Goal: Information Seeking & Learning: Learn about a topic

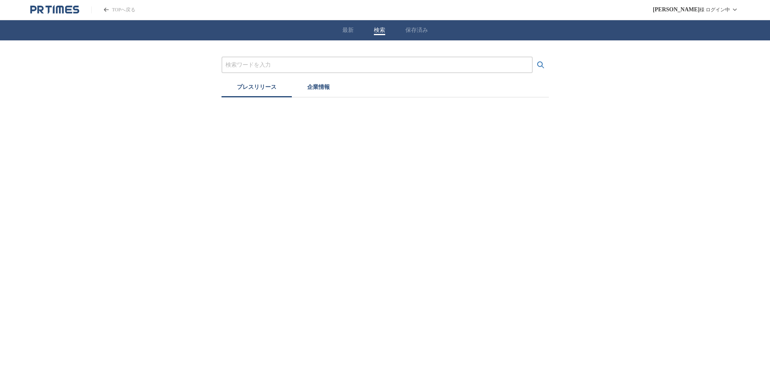
click at [379, 30] on button "検索" at bounding box center [379, 30] width 11 height 7
click at [375, 69] on div at bounding box center [379, 65] width 311 height 17
click at [376, 62] on input "プレスリリースおよび企業を検索する" at bounding box center [379, 65] width 303 height 9
type input "k"
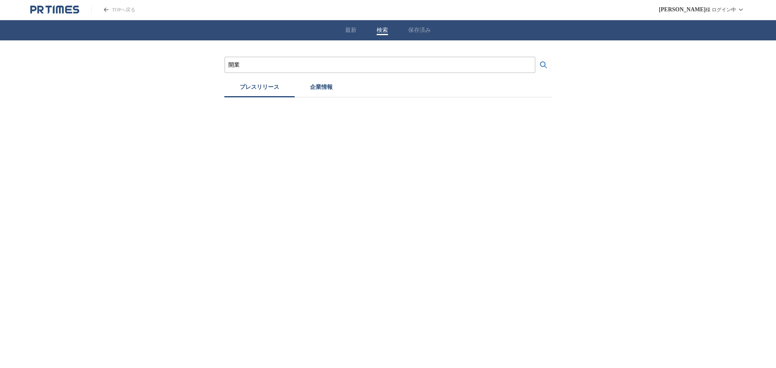
type input "開業"
click at [535, 57] on button "検索する" at bounding box center [543, 65] width 16 height 16
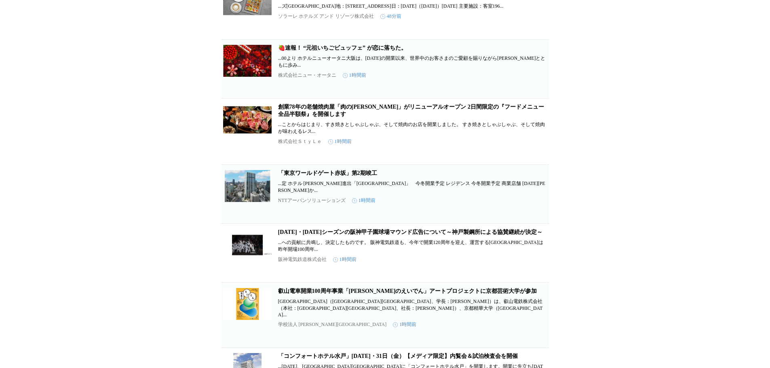
scroll to position [404, 0]
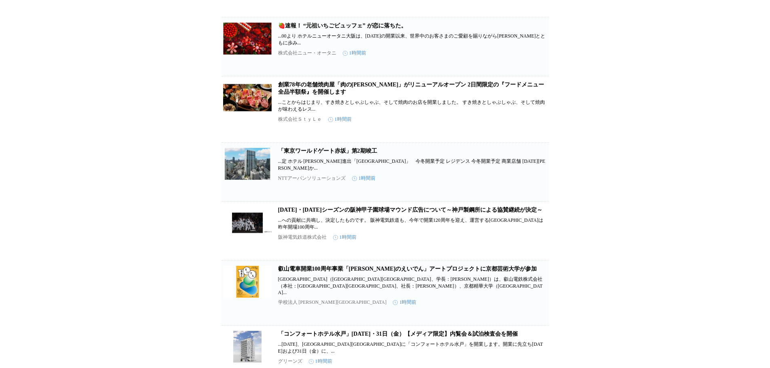
click at [366, 154] on link "「東京ワールドゲート赤坂」第2期竣工" at bounding box center [327, 151] width 99 height 6
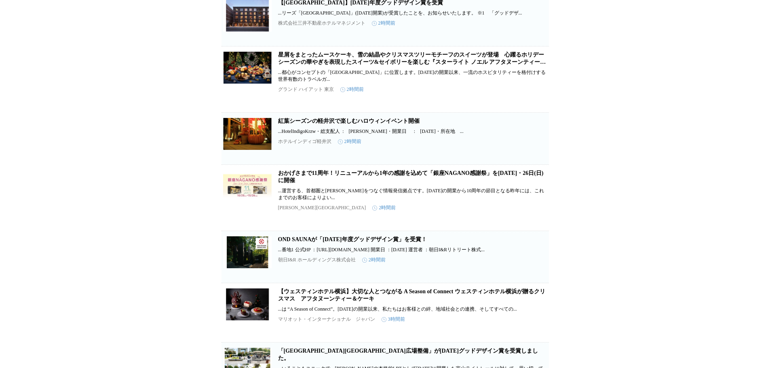
scroll to position [1705, 0]
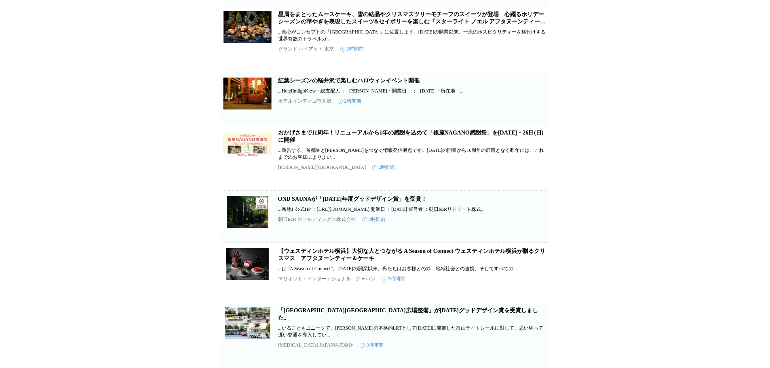
click at [486, 32] on link "星屑をまとったムースケーキ、雪の結晶やクリスマスツリーモチーフのスイーツが登場　心躍るホリデーシーズンの華やぎを表現したスイーツ&セイボリーを楽しむ『スターラ…" at bounding box center [412, 21] width 268 height 21
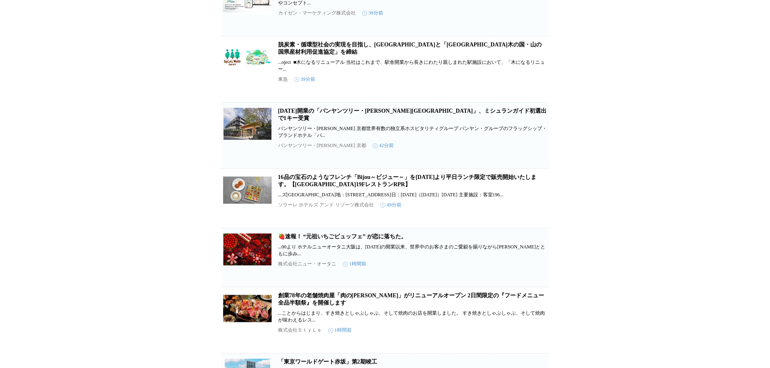
scroll to position [0, 0]
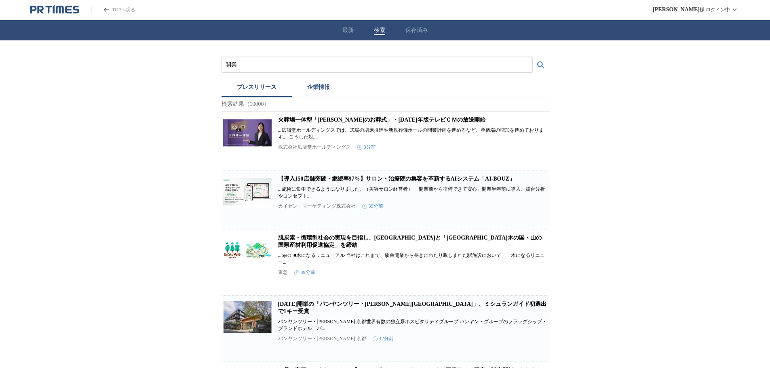
click at [45, 4] on header "TOPへ戻る [PERSON_NAME] ログイン中" at bounding box center [385, 10] width 770 height 20
click at [52, 9] on icon "PR TIMESのトップページはこちら" at bounding box center [54, 10] width 49 height 10
